Goal: Task Accomplishment & Management: Manage account settings

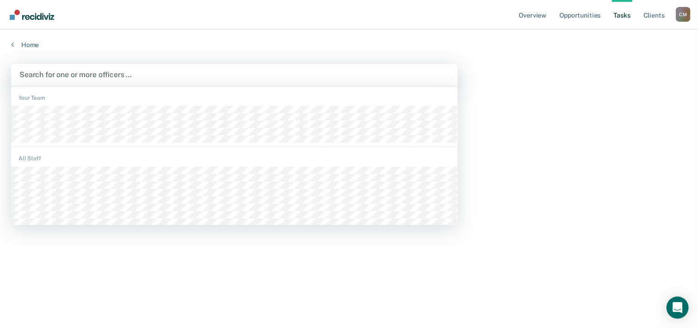
click at [59, 73] on div at bounding box center [234, 74] width 430 height 11
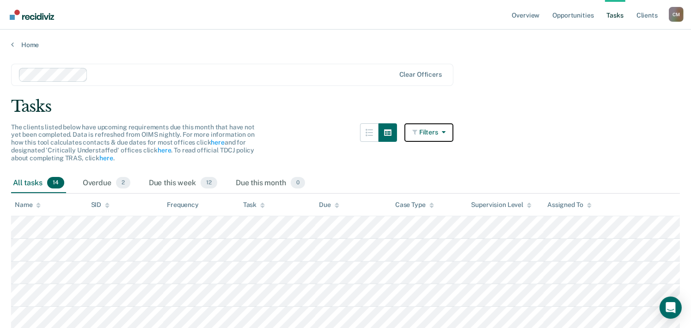
click at [432, 132] on button "Filters" at bounding box center [428, 132] width 49 height 18
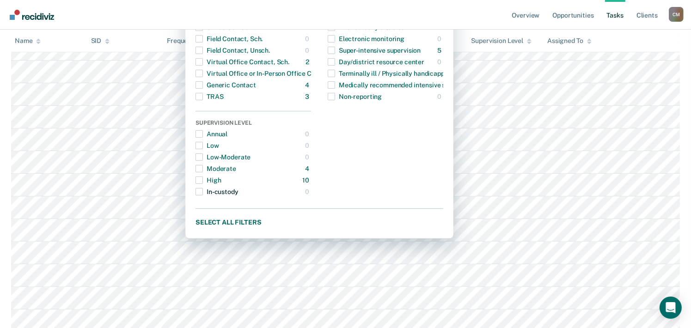
scroll to position [231, 0]
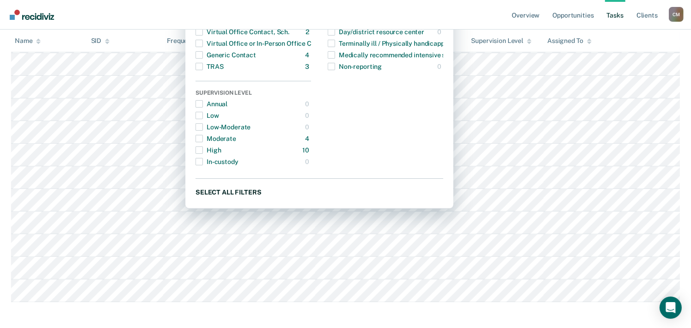
click at [222, 192] on button "Select all filters" at bounding box center [319, 192] width 248 height 12
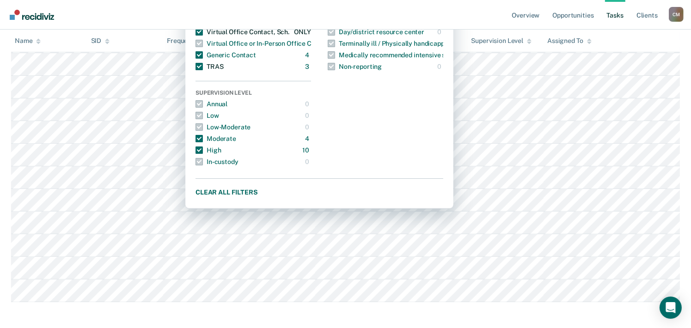
click at [203, 65] on span "button" at bounding box center [198, 66] width 7 height 7
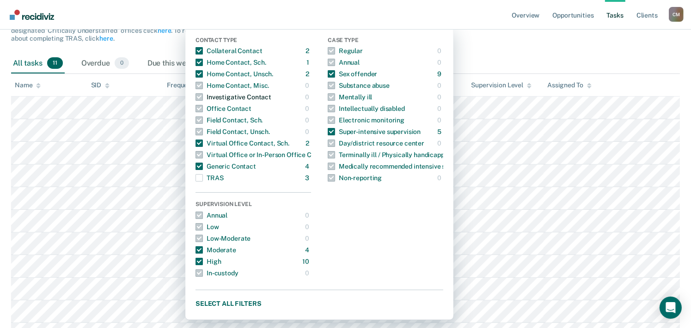
scroll to position [0, 0]
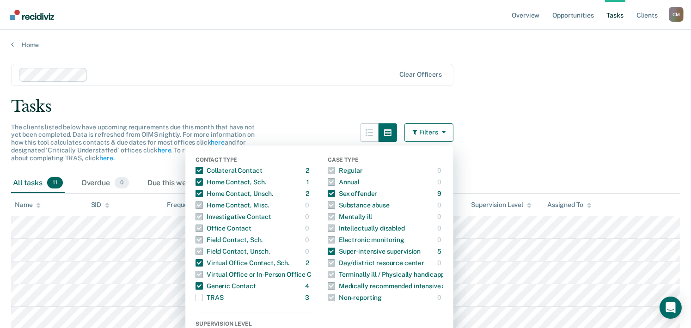
click at [274, 92] on main "Clear officers Tasks The clients listed below have upcoming requirements due th…" at bounding box center [345, 274] width 691 height 450
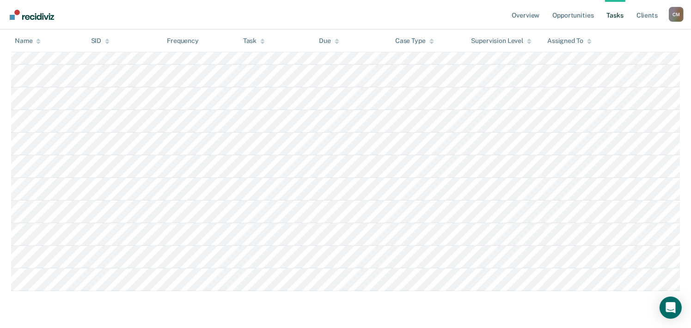
scroll to position [139, 0]
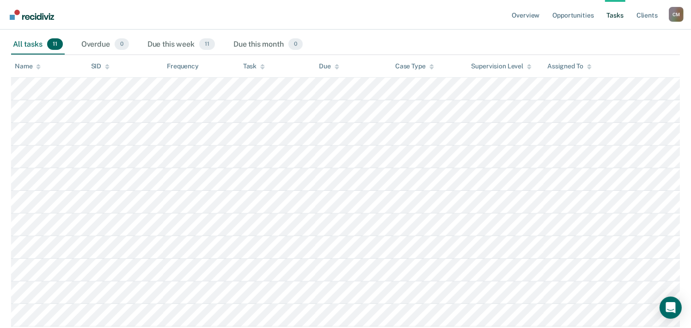
click at [530, 66] on icon at bounding box center [529, 67] width 5 height 6
click at [530, 65] on icon at bounding box center [529, 67] width 5 height 6
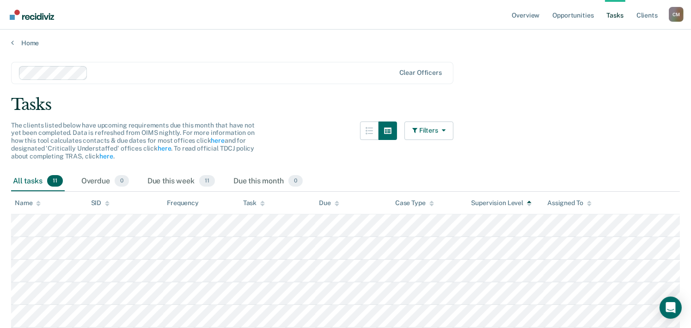
scroll to position [0, 0]
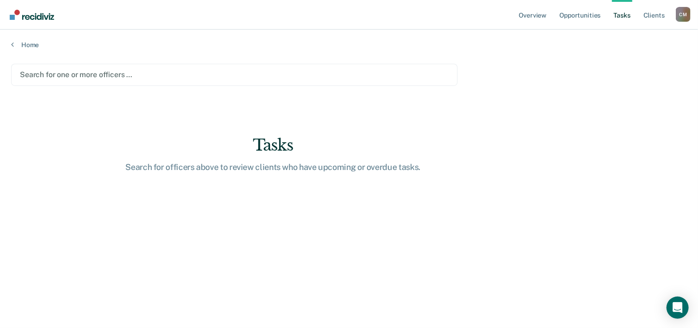
click at [92, 75] on div at bounding box center [234, 74] width 429 height 11
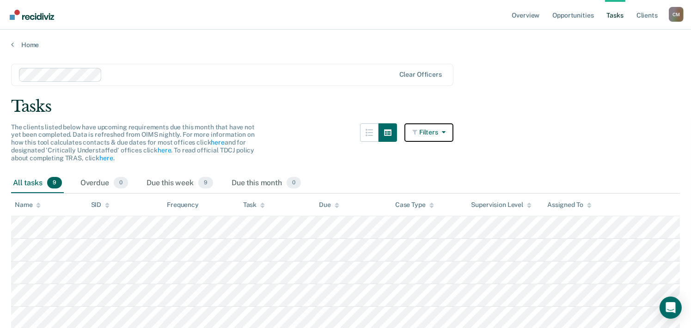
click at [426, 129] on button "Filters" at bounding box center [428, 132] width 49 height 18
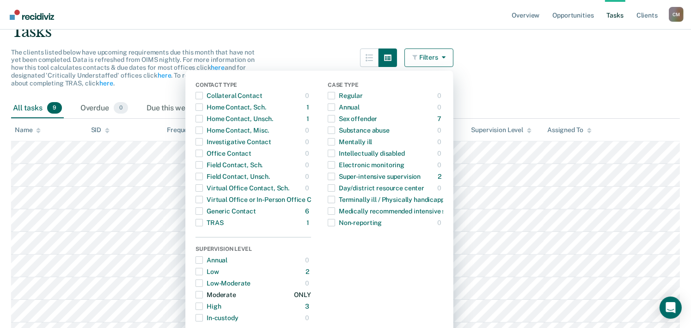
scroll to position [156, 0]
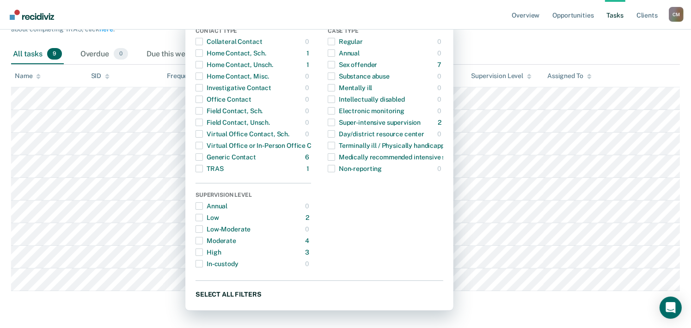
click at [252, 288] on button "Select all filters" at bounding box center [319, 294] width 248 height 12
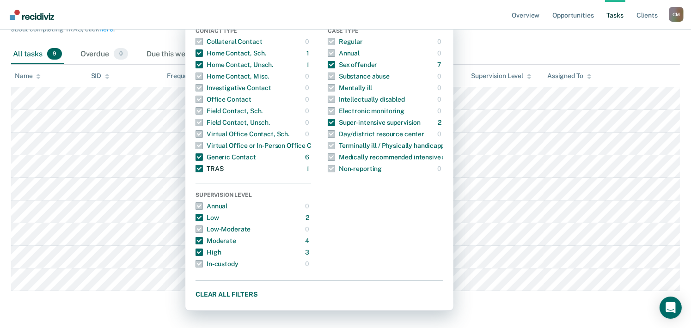
click at [203, 165] on span "button" at bounding box center [198, 168] width 7 height 7
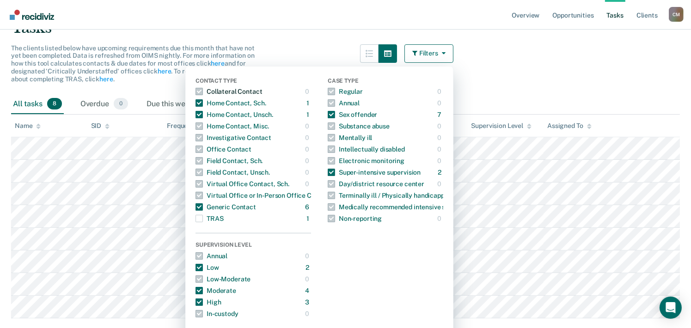
scroll to position [0, 0]
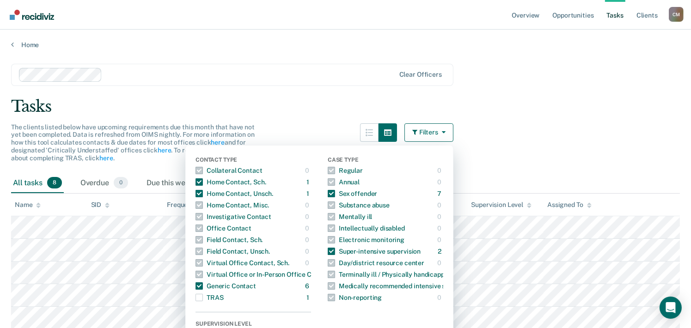
click at [283, 76] on div at bounding box center [250, 74] width 289 height 11
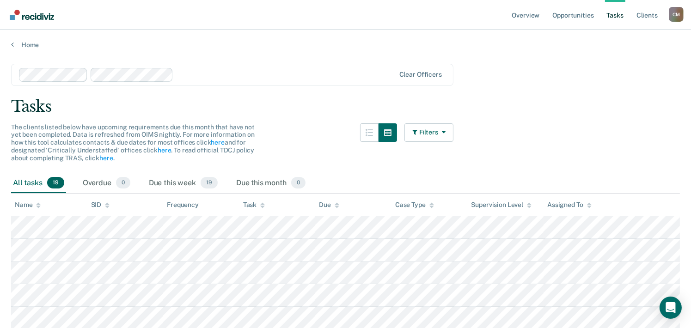
click at [318, 102] on div "Tasks" at bounding box center [345, 106] width 668 height 19
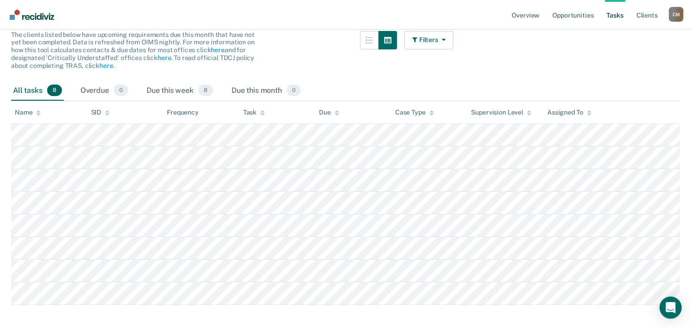
scroll to position [134, 0]
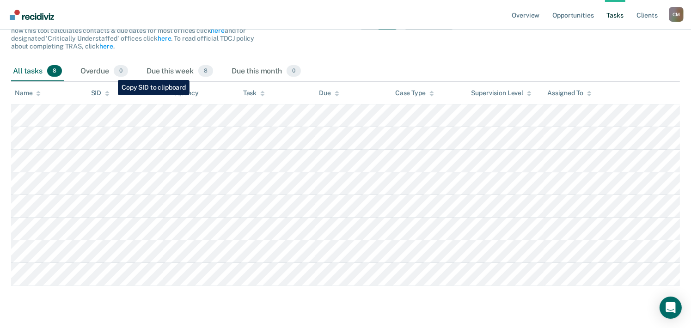
drag, startPoint x: 319, startPoint y: 75, endPoint x: 219, endPoint y: 27, distance: 110.9
click at [219, 27] on nav "Overview Opportunities Tasks Client s [PERSON_NAME] C M Profile How it works Lo…" at bounding box center [345, 14] width 676 height 29
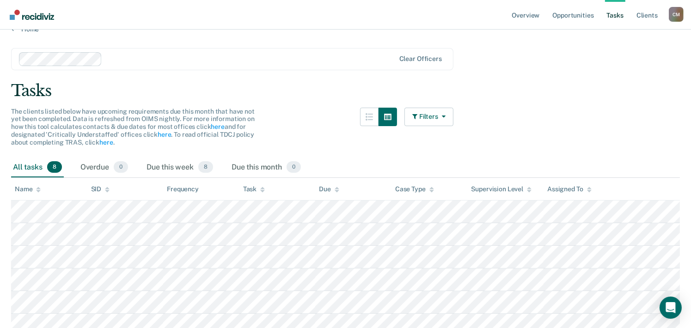
scroll to position [0, 0]
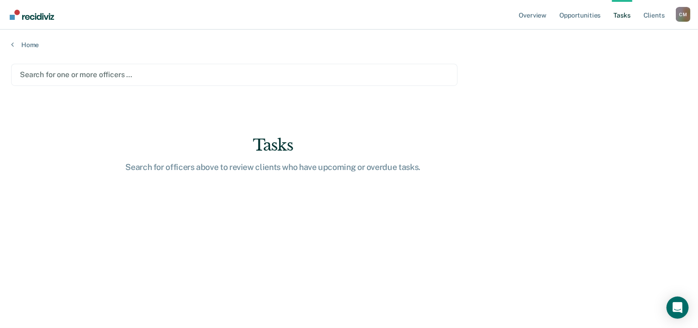
drag, startPoint x: 340, startPoint y: 76, endPoint x: 335, endPoint y: 78, distance: 5.4
click at [340, 76] on div at bounding box center [234, 74] width 429 height 11
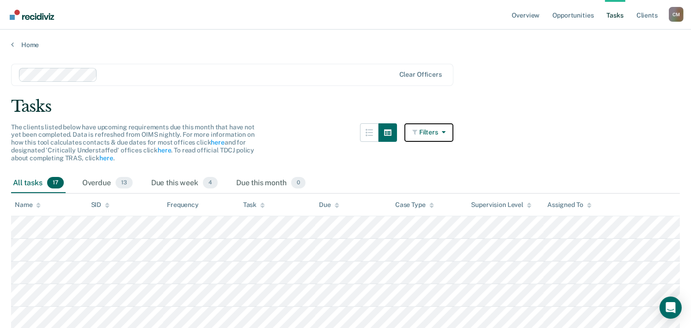
click at [427, 130] on button "Filters" at bounding box center [428, 132] width 49 height 18
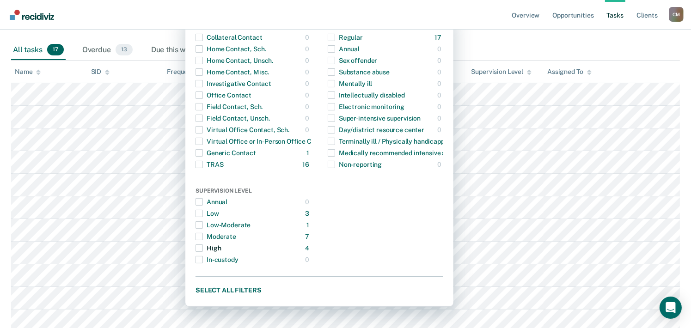
scroll to position [139, 0]
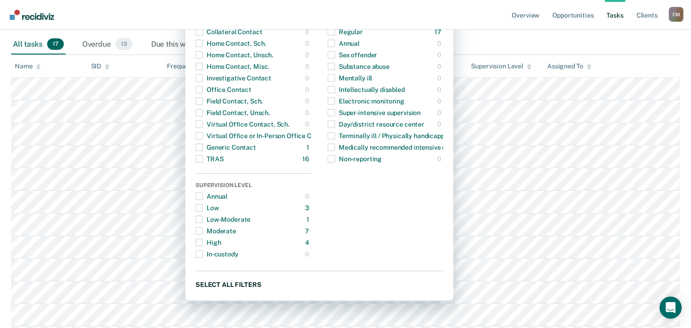
click at [246, 283] on button "Select all filters" at bounding box center [319, 285] width 248 height 12
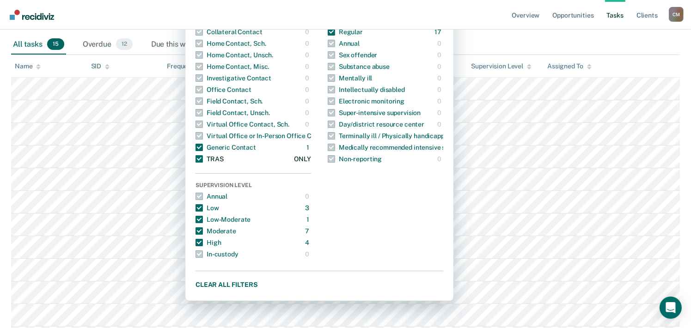
click at [203, 158] on span "button" at bounding box center [198, 158] width 7 height 7
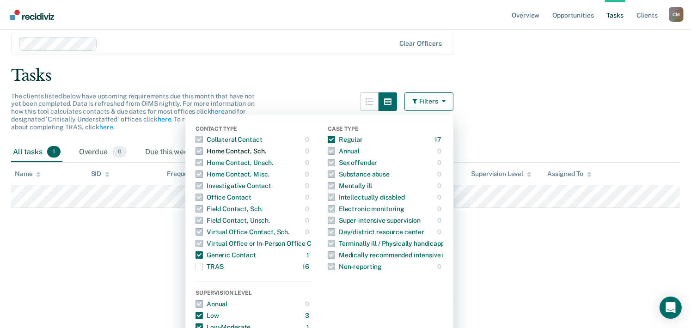
scroll to position [0, 0]
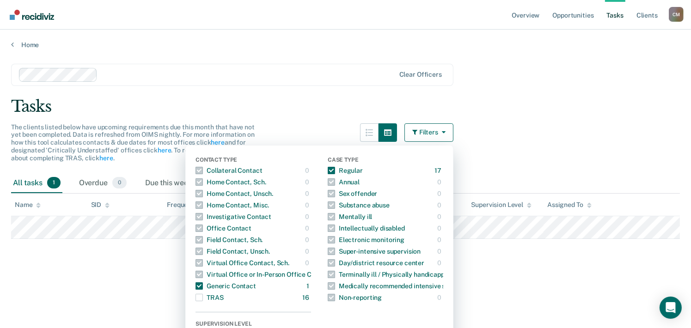
click at [309, 126] on div "The clients listed below have upcoming requirements due this month that have no…" at bounding box center [232, 148] width 442 height 50
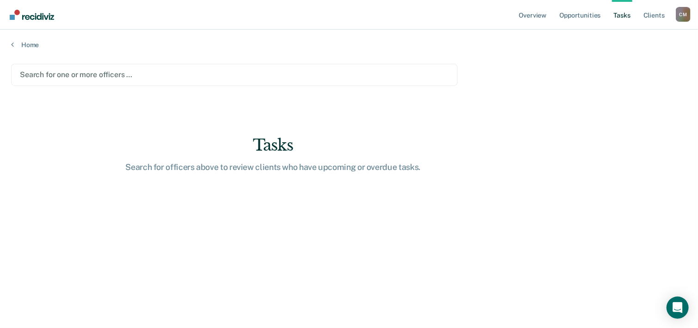
click at [152, 106] on main "Search for one or more officers … Tasks Search for officers above to review cli…" at bounding box center [349, 187] width 698 height 276
click at [176, 84] on div "Search for one or more officers …" at bounding box center [234, 75] width 446 height 22
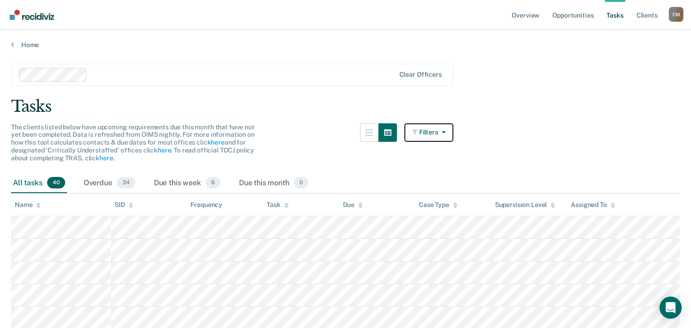
click at [424, 131] on button "Filters" at bounding box center [428, 132] width 49 height 18
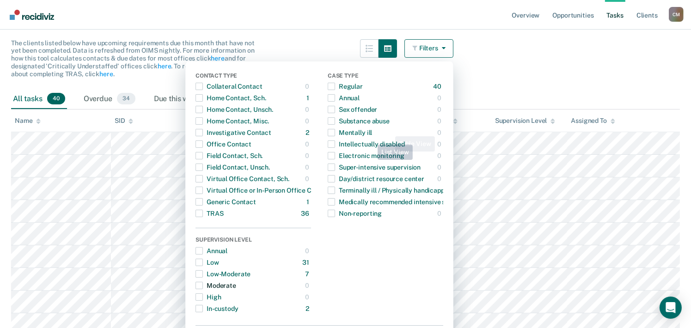
scroll to position [185, 0]
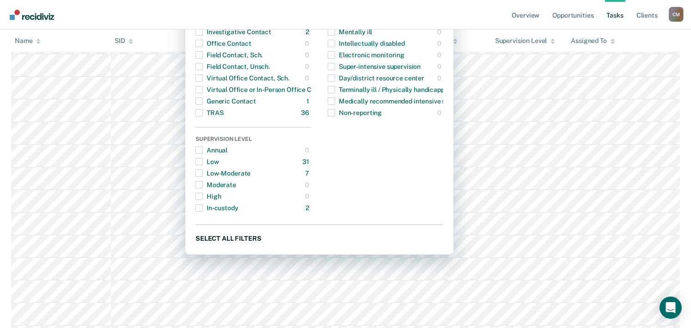
click at [250, 237] on button "Select all filters" at bounding box center [319, 238] width 248 height 12
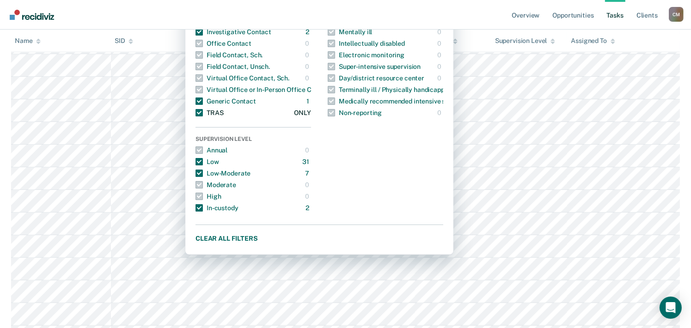
click at [203, 111] on span "button" at bounding box center [198, 112] width 7 height 7
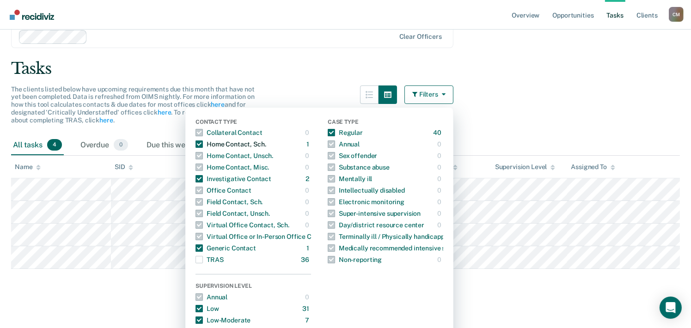
scroll to position [0, 0]
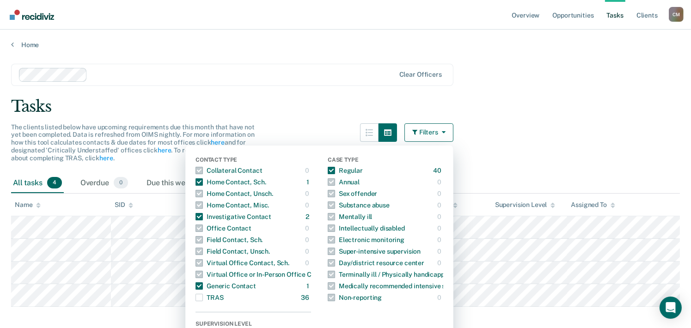
click at [300, 101] on div "Tasks" at bounding box center [345, 106] width 668 height 19
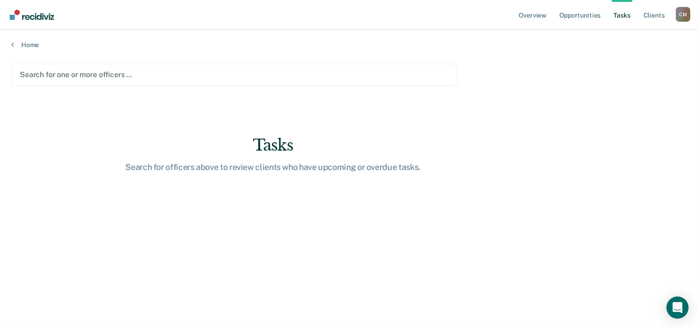
drag, startPoint x: 120, startPoint y: 103, endPoint x: 126, endPoint y: 87, distance: 16.4
click at [121, 98] on main "Search for one or more officers … Tasks Search for officers above to review cli…" at bounding box center [349, 187] width 698 height 276
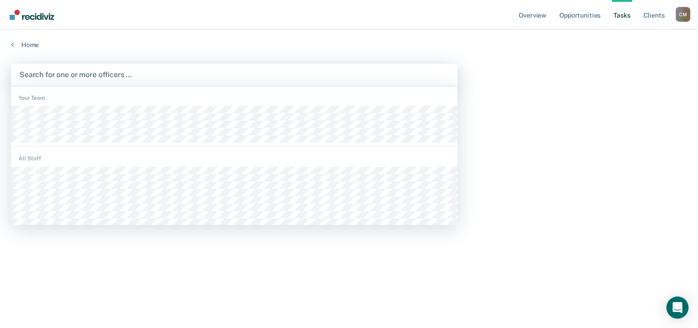
click at [130, 74] on div at bounding box center [234, 74] width 430 height 11
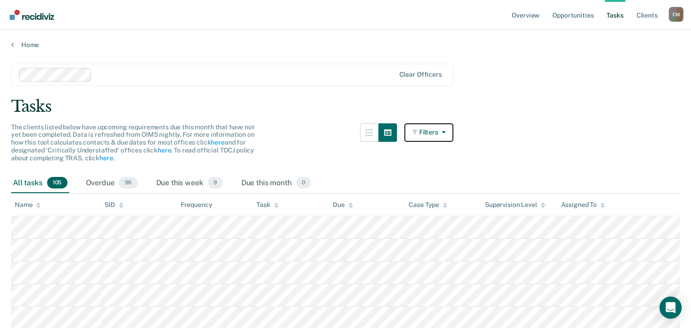
click at [425, 134] on button "Filters" at bounding box center [428, 132] width 49 height 18
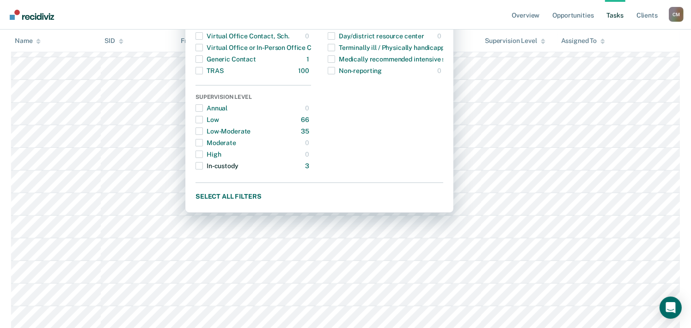
scroll to position [231, 0]
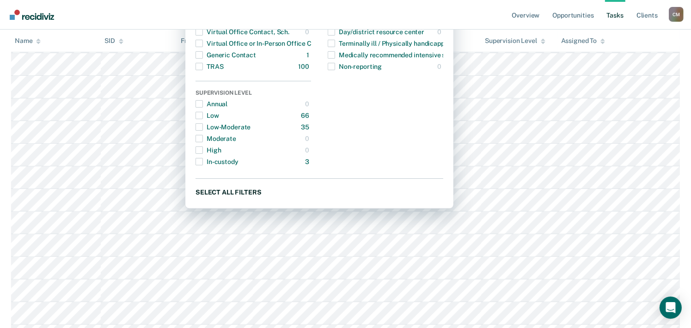
click at [261, 191] on button "Select all filters" at bounding box center [319, 192] width 248 height 12
click at [203, 68] on span "button" at bounding box center [198, 66] width 7 height 7
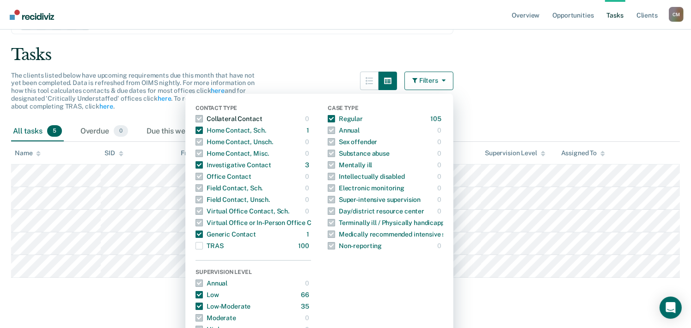
scroll to position [0, 0]
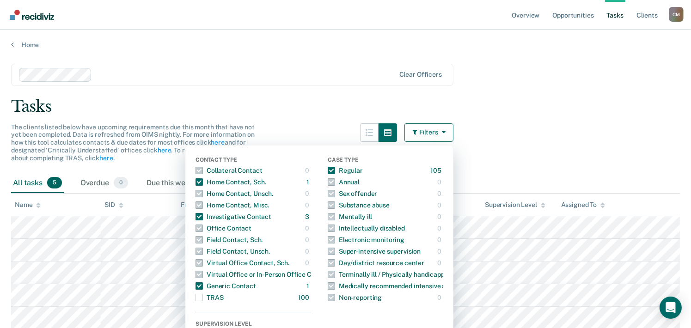
click at [316, 100] on div "Tasks" at bounding box center [345, 106] width 668 height 19
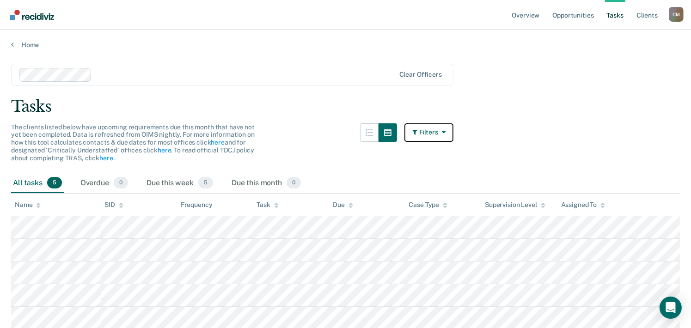
click at [419, 129] on icon "button" at bounding box center [415, 132] width 7 height 6
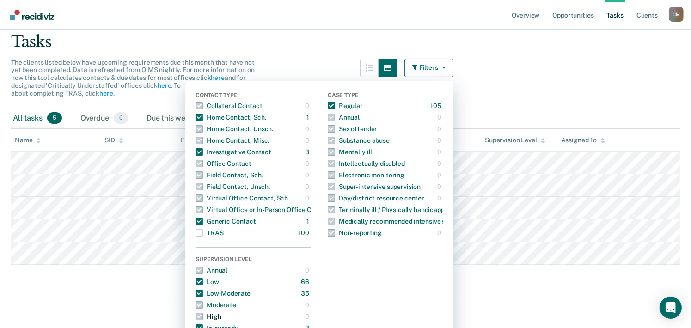
scroll to position [111, 0]
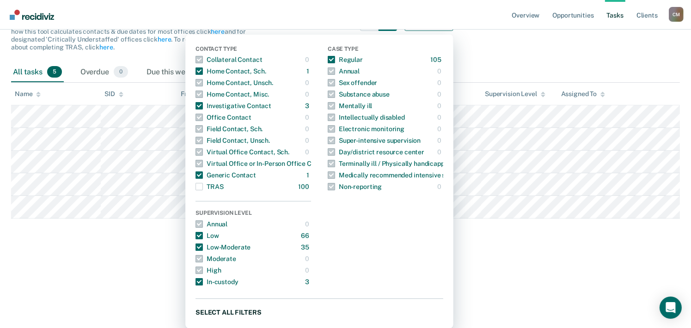
click at [254, 312] on button "Select all filters" at bounding box center [319, 312] width 248 height 12
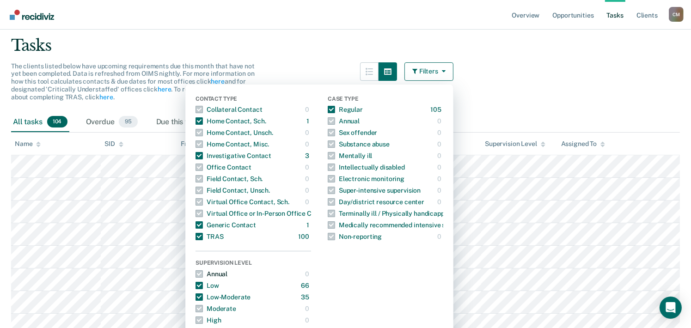
scroll to position [0, 0]
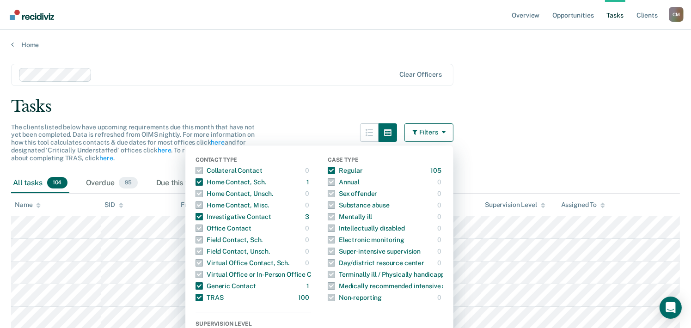
click at [444, 130] on icon "button" at bounding box center [441, 132] width 7 height 6
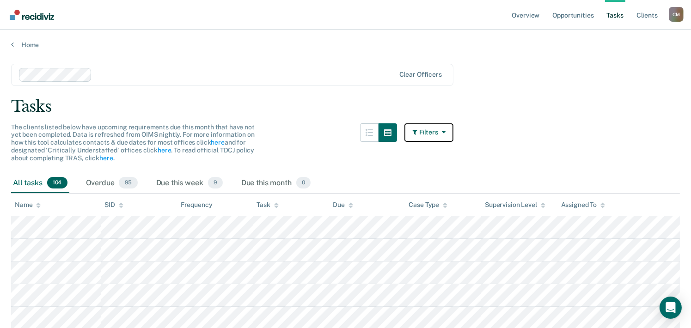
click at [433, 132] on button "Filters" at bounding box center [428, 132] width 49 height 18
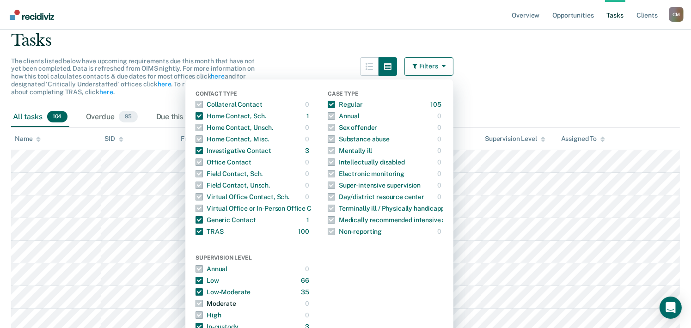
scroll to position [92, 0]
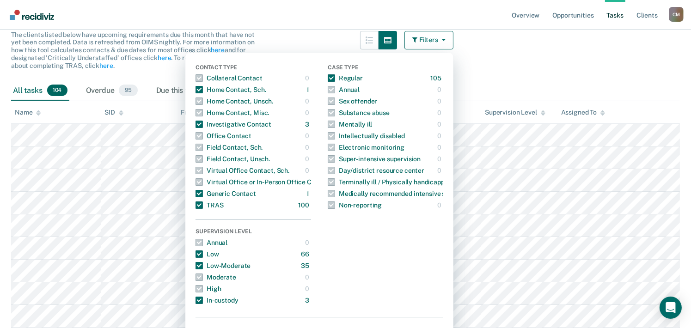
click at [507, 87] on div "All tasks 104 Overdue 95 Due this week 9 Due this month 0" at bounding box center [345, 91] width 668 height 20
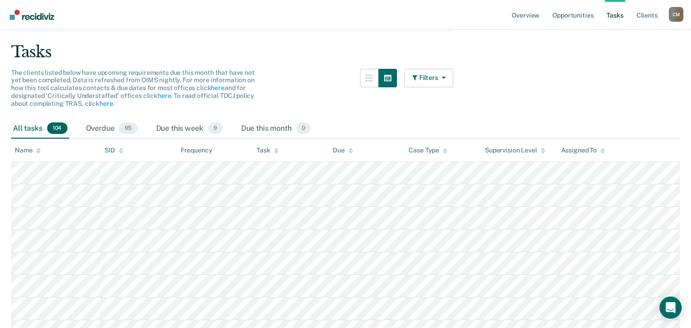
scroll to position [0, 0]
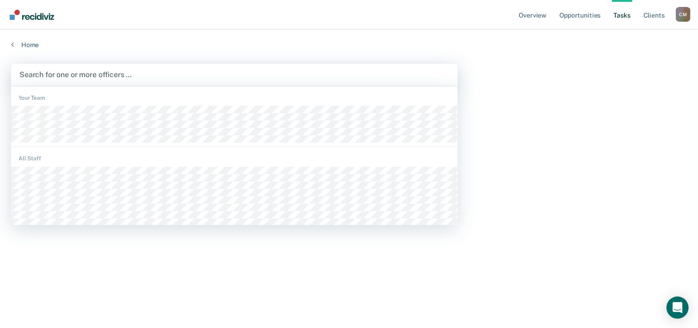
click at [89, 72] on div at bounding box center [234, 74] width 430 height 11
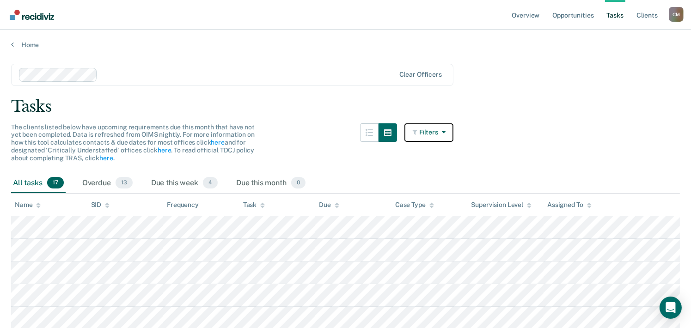
click at [425, 133] on button "Filters" at bounding box center [428, 132] width 49 height 18
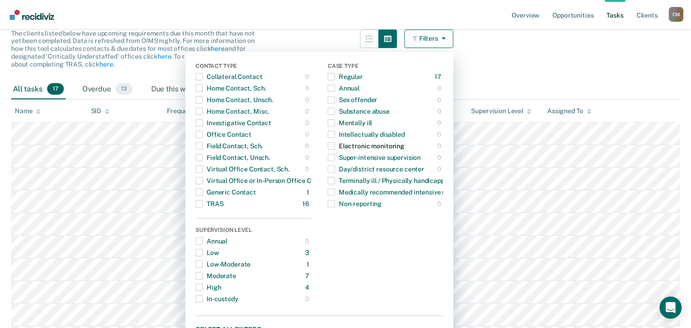
scroll to position [185, 0]
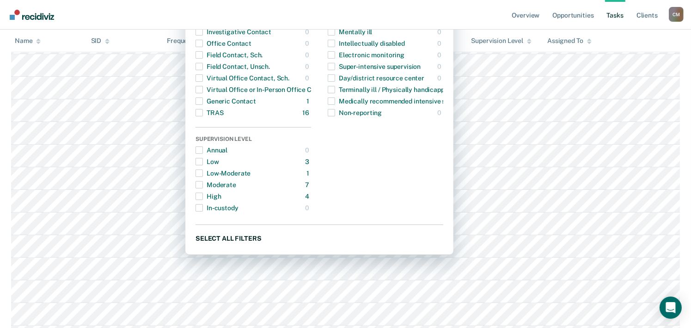
click at [256, 237] on button "Select all filters" at bounding box center [319, 238] width 248 height 12
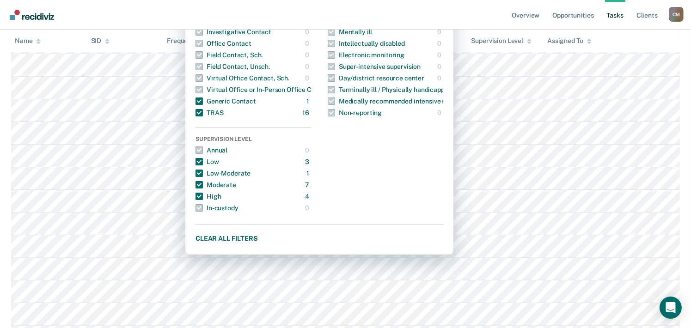
click at [395, 170] on div "Case Type Regular 17 ONLY Annual 0 ONLY Sex offender 0 ONLY Substance abuse 0 O…" at bounding box center [385, 93] width 115 height 242
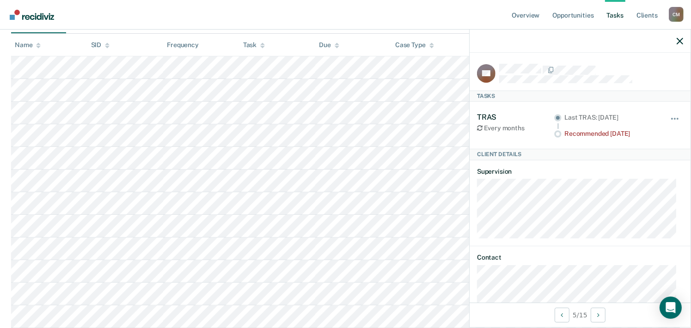
scroll to position [92, 0]
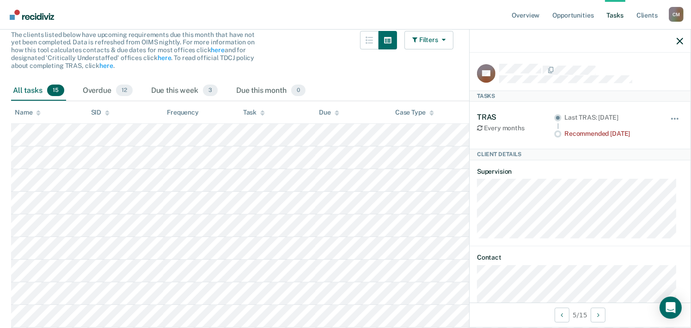
click at [385, 68] on div at bounding box center [378, 56] width 37 height 50
click at [679, 38] on icon "button" at bounding box center [679, 41] width 6 height 6
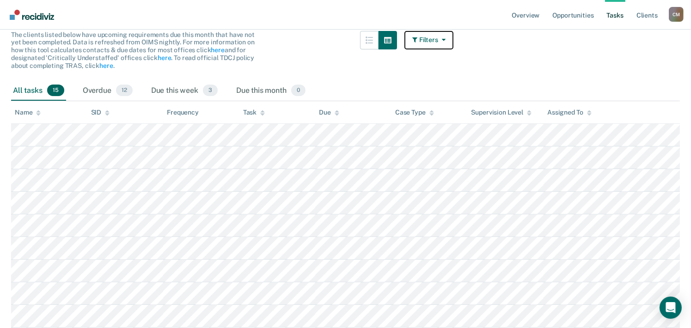
click at [435, 43] on button "Filters" at bounding box center [428, 40] width 49 height 18
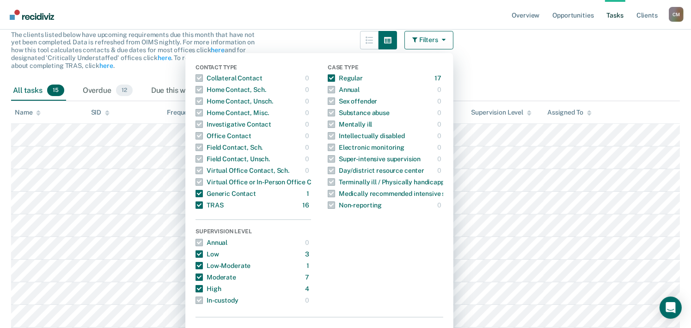
click at [514, 63] on main "Clear officers Tasks The clients listed below have upcoming requirements due th…" at bounding box center [345, 227] width 691 height 541
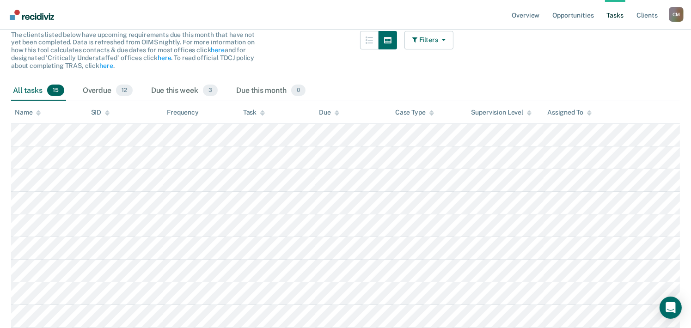
scroll to position [0, 0]
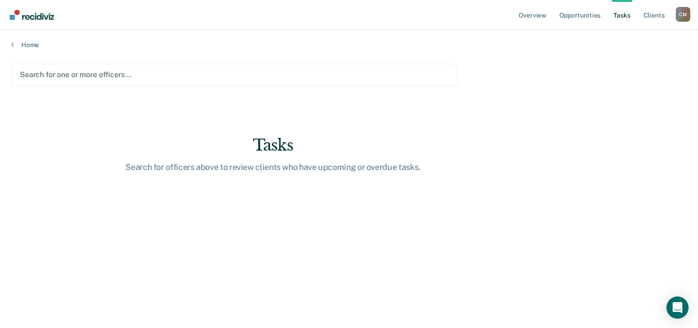
click at [193, 81] on div "Search for one or more officers …" at bounding box center [234, 75] width 446 height 22
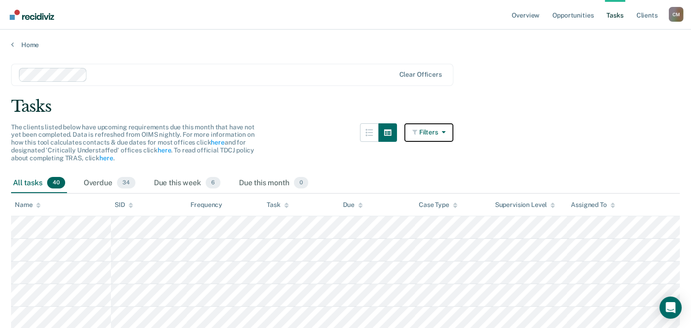
click at [418, 133] on icon "button" at bounding box center [415, 132] width 7 height 6
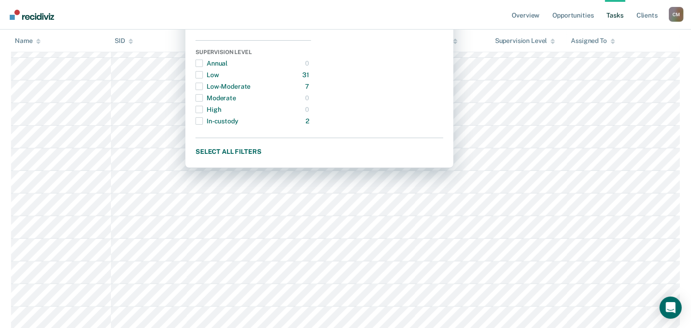
scroll to position [277, 0]
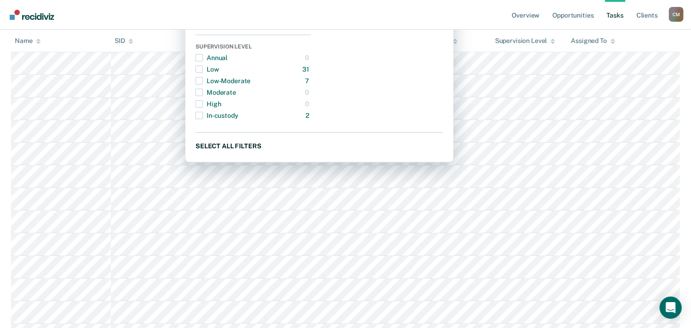
click at [240, 145] on button "Select all filters" at bounding box center [319, 146] width 248 height 12
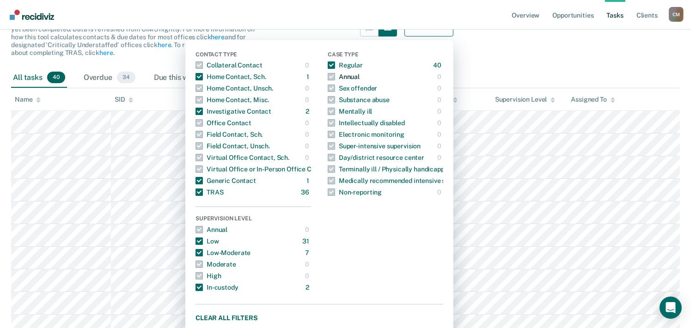
scroll to position [0, 0]
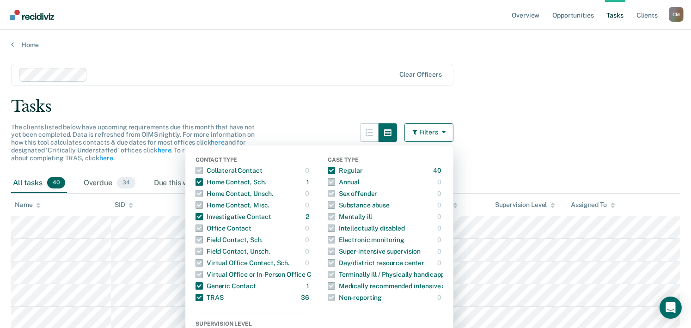
click at [316, 104] on div "Tasks" at bounding box center [345, 106] width 668 height 19
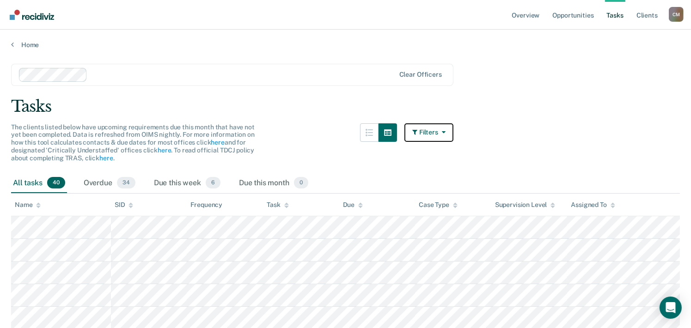
click at [419, 130] on icon "button" at bounding box center [415, 132] width 7 height 6
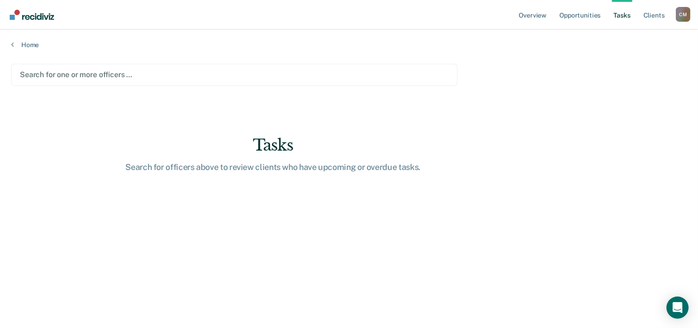
click at [91, 71] on div at bounding box center [234, 74] width 429 height 11
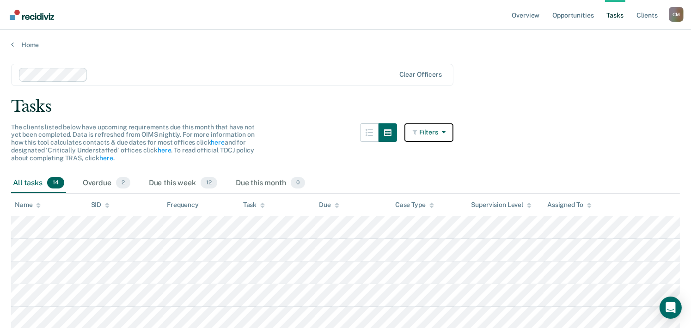
click at [435, 132] on button "Filters" at bounding box center [428, 132] width 49 height 18
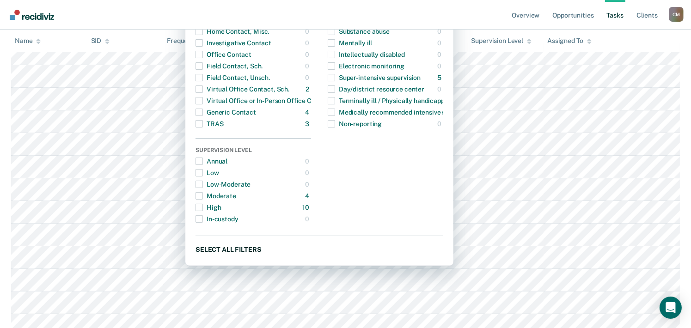
scroll to position [185, 0]
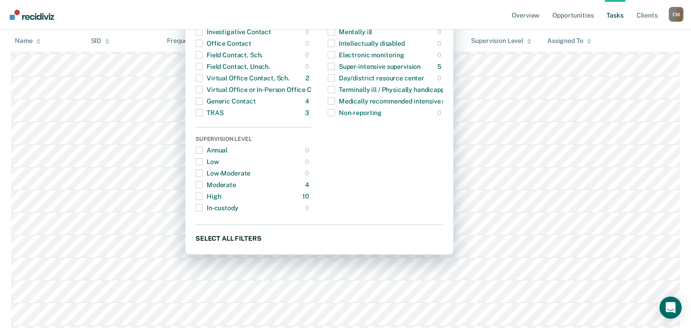
click at [253, 235] on button "Select all filters" at bounding box center [319, 238] width 248 height 12
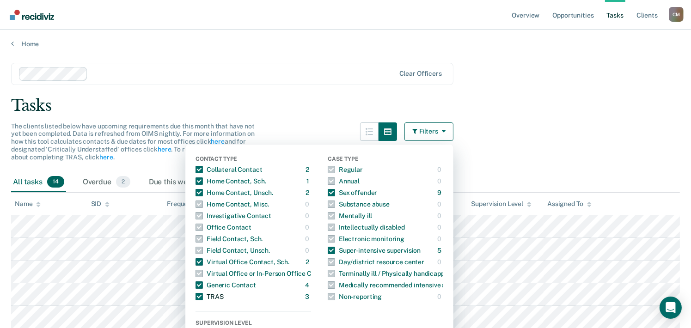
scroll to position [0, 0]
click at [301, 100] on div "Tasks" at bounding box center [345, 106] width 668 height 19
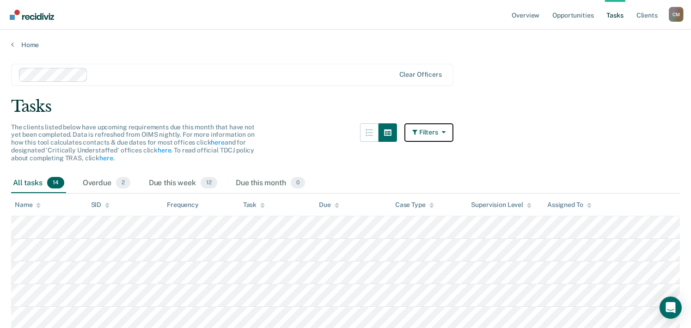
click at [419, 132] on icon "button" at bounding box center [415, 132] width 7 height 6
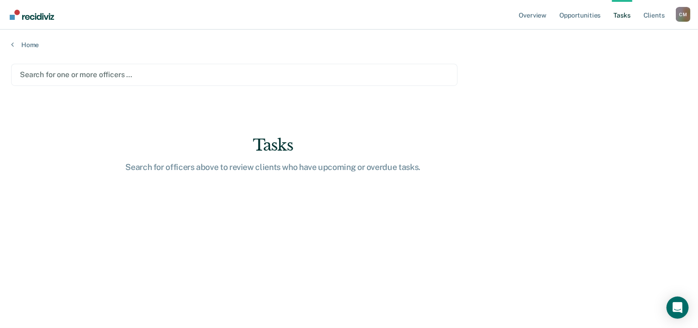
click at [78, 73] on div at bounding box center [234, 74] width 429 height 11
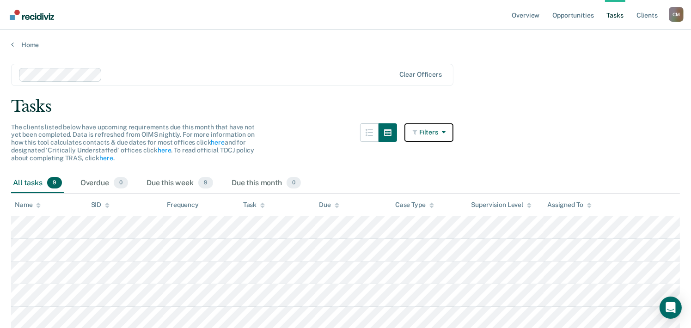
click at [433, 137] on button "Filters" at bounding box center [428, 132] width 49 height 18
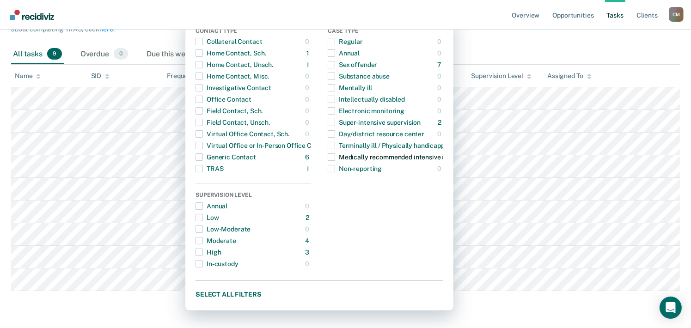
scroll to position [156, 0]
click at [262, 288] on button "Select all filters" at bounding box center [319, 294] width 248 height 12
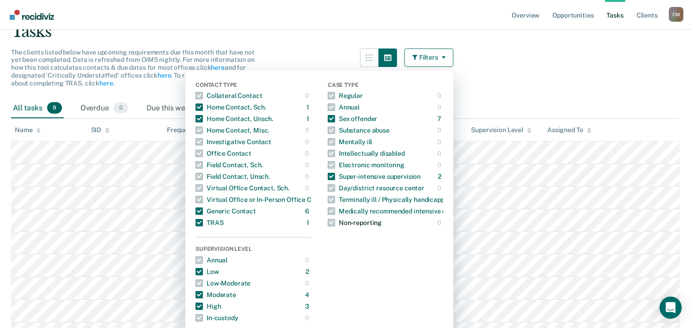
scroll to position [64, 0]
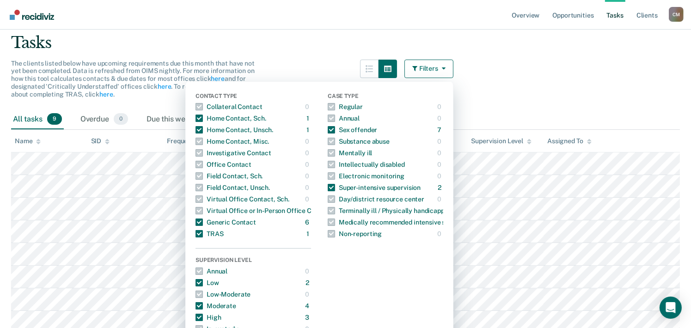
click at [549, 84] on main "Clear officers Tasks The clients listed below have upcoming requirements due th…" at bounding box center [345, 187] width 691 height 405
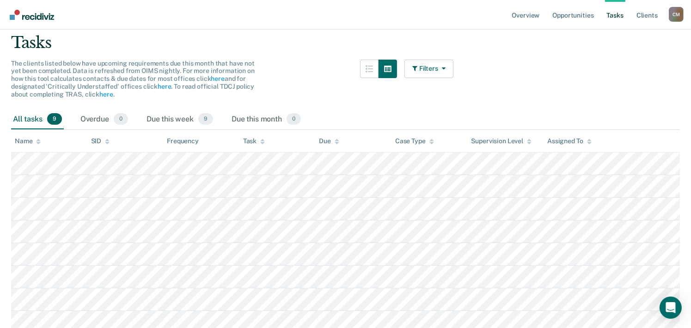
click at [675, 12] on div "C M" at bounding box center [675, 14] width 15 height 15
click at [632, 60] on link "Log Out" at bounding box center [638, 61] width 74 height 8
